Goal: Task Accomplishment & Management: Manage account settings

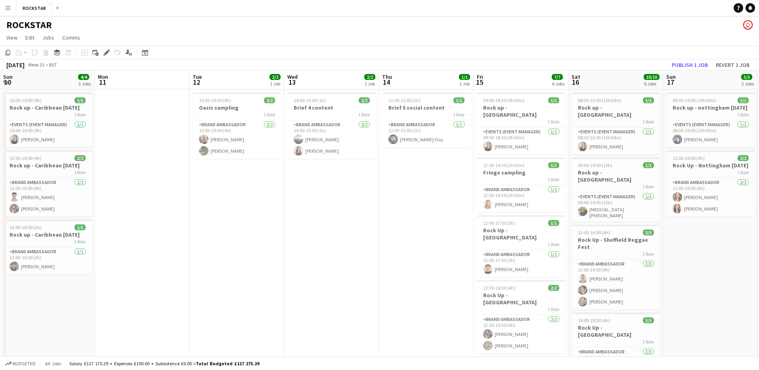
scroll to position [0, 228]
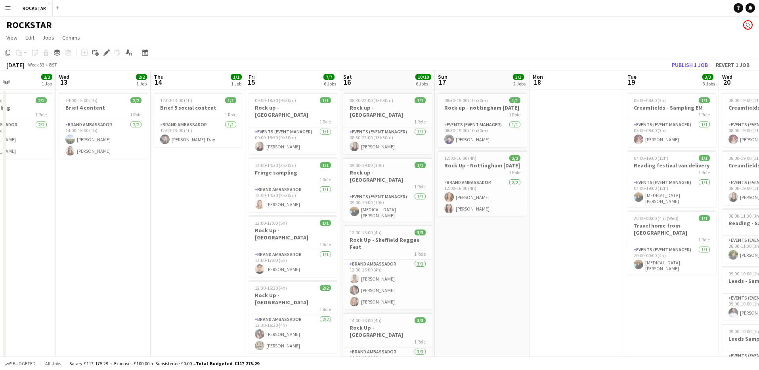
click at [12, 13] on button "Menu" at bounding box center [8, 8] width 16 height 16
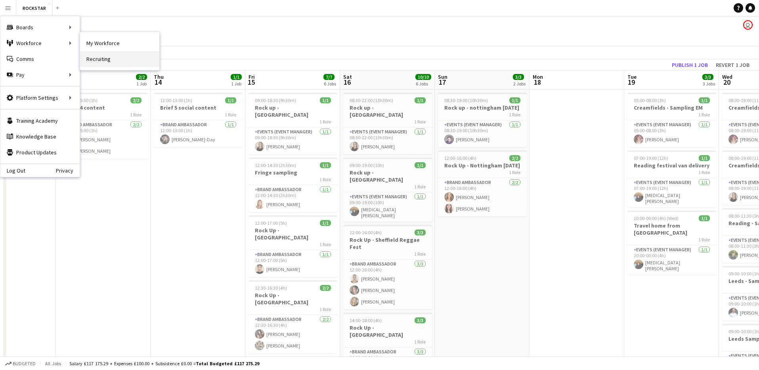
click at [119, 56] on link "Recruiting" at bounding box center [119, 59] width 79 height 16
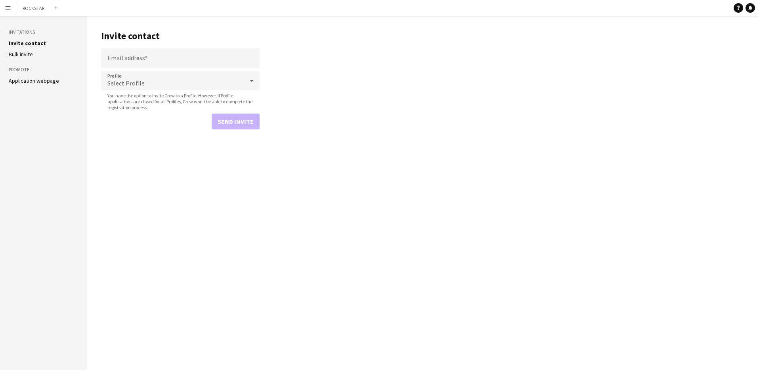
click at [4, 13] on button "Menu" at bounding box center [8, 8] width 16 height 16
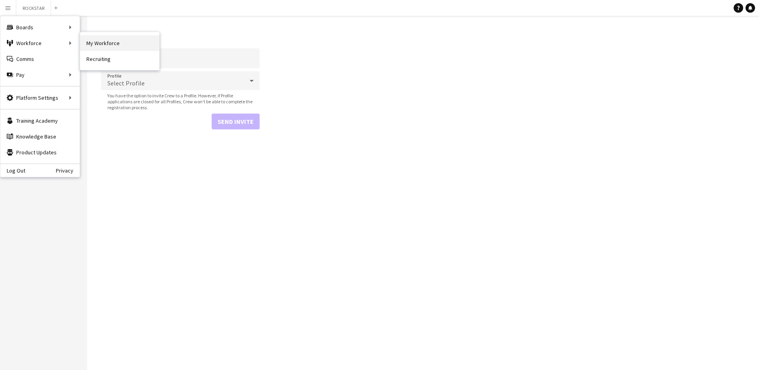
click at [94, 49] on link "My Workforce" at bounding box center [119, 43] width 79 height 16
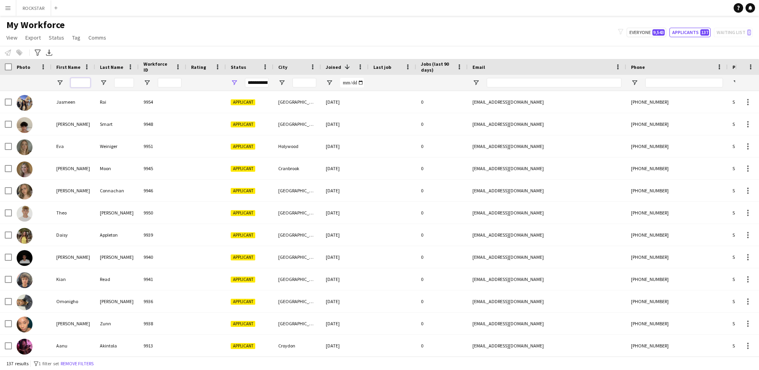
click at [82, 82] on input "First Name Filter Input" at bounding box center [81, 83] width 20 height 10
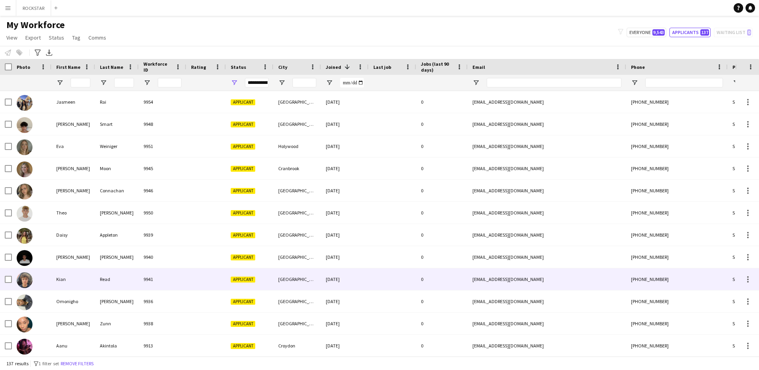
click at [72, 275] on div "Kian" at bounding box center [73, 280] width 44 height 22
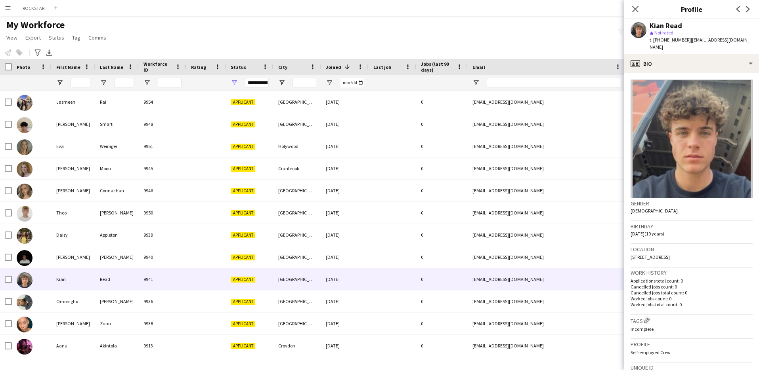
scroll to position [151, 0]
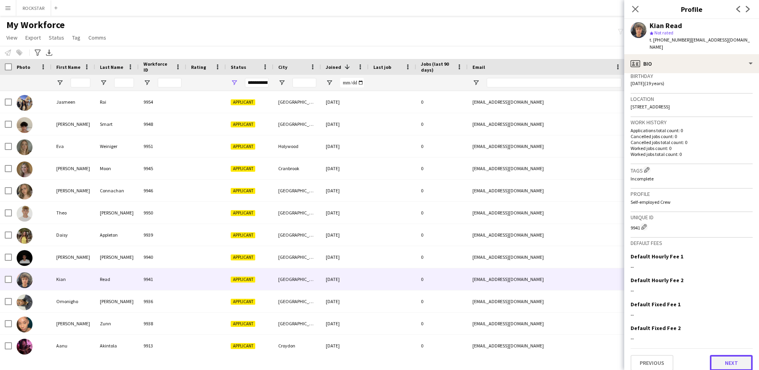
click at [722, 357] on button "Next" at bounding box center [730, 363] width 43 height 16
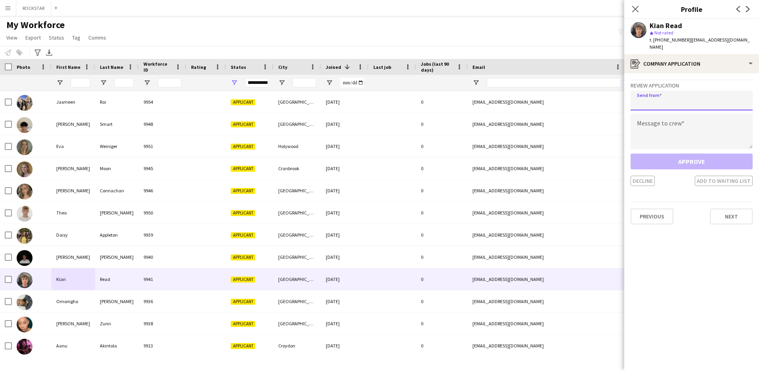
click at [658, 94] on input "email" at bounding box center [691, 101] width 122 height 20
type input "**********"
click at [662, 119] on textarea at bounding box center [691, 132] width 122 height 36
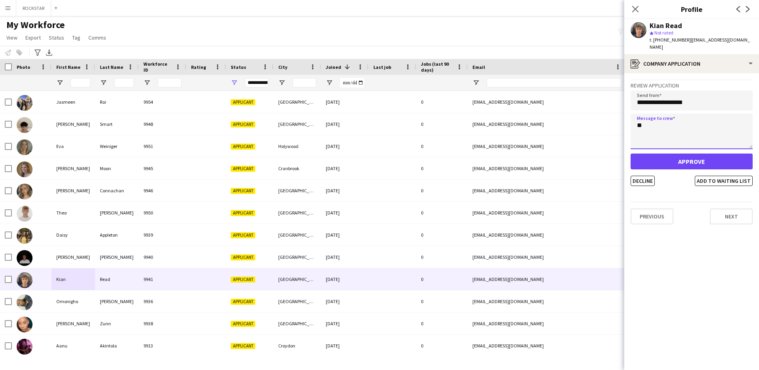
type textarea "*"
type textarea "**********"
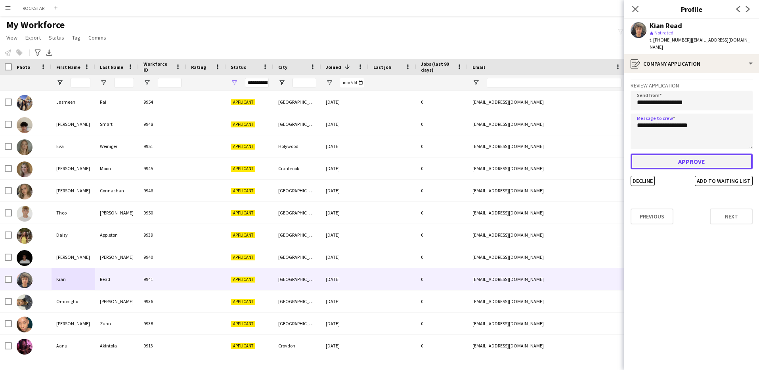
click at [642, 161] on button "Approve" at bounding box center [691, 162] width 122 height 16
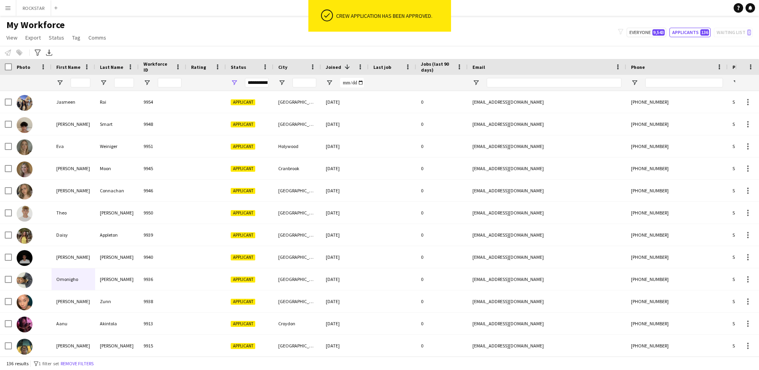
click at [2, 8] on button "Menu" at bounding box center [8, 8] width 16 height 16
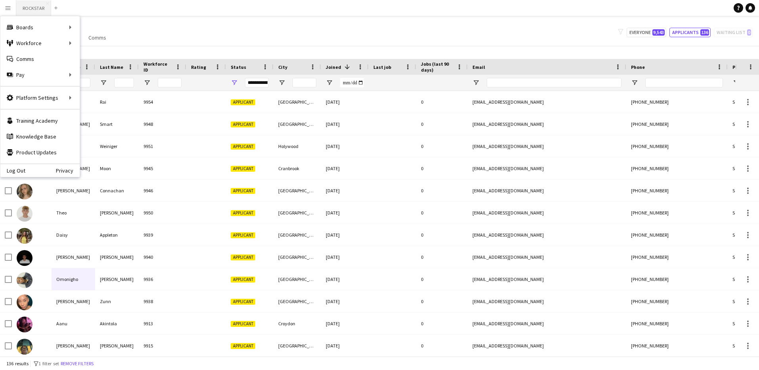
click at [42, 4] on button "ROCKSTAR Close" at bounding box center [33, 7] width 35 height 15
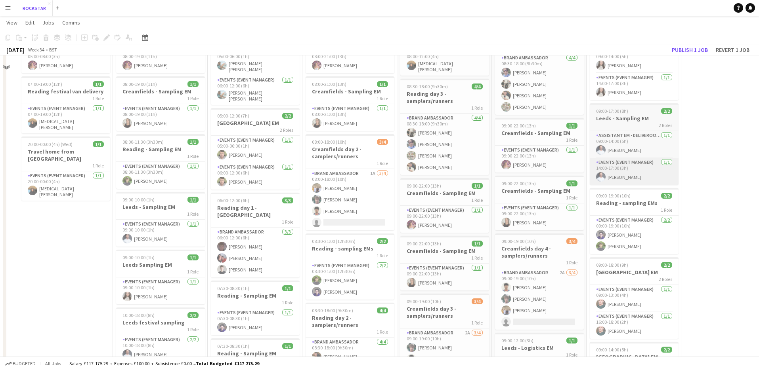
scroll to position [74, 0]
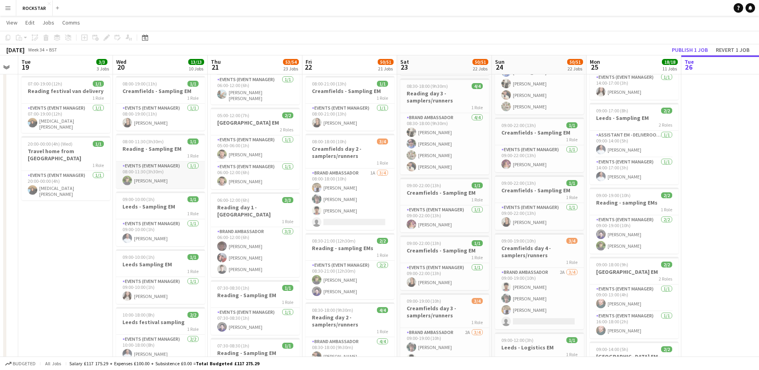
click at [157, 164] on app-card-role "Events (Event Manager) [DATE] 08:00-11:30 (3h30m) [PERSON_NAME]" at bounding box center [160, 175] width 89 height 27
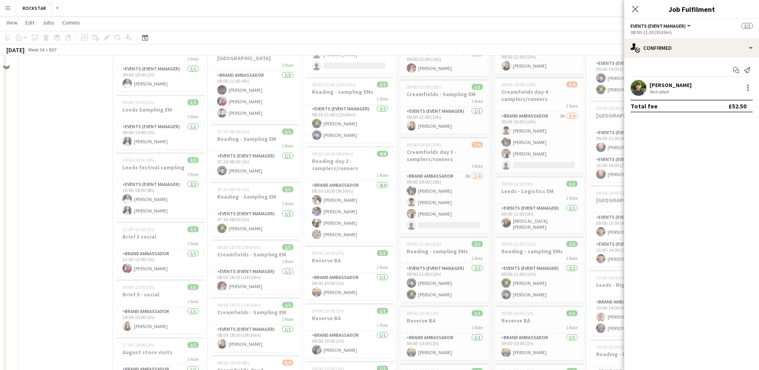
scroll to position [231, 0]
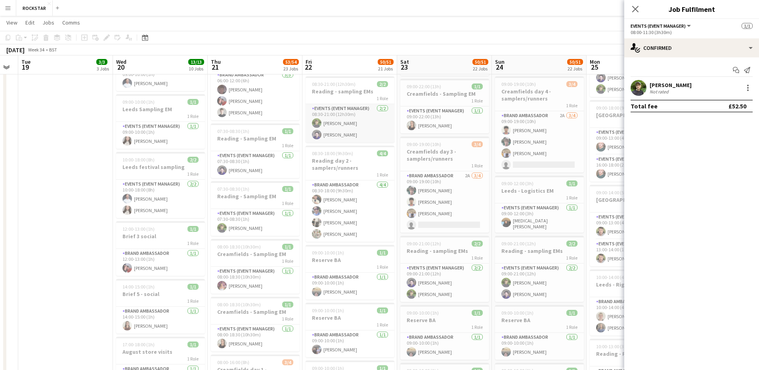
click at [349, 107] on app-card-role "Events (Event Manager) [DATE] 08:30-21:00 (12h30m) [PERSON_NAME] [PERSON_NAME]" at bounding box center [349, 123] width 89 height 38
